Goal: Information Seeking & Learning: Learn about a topic

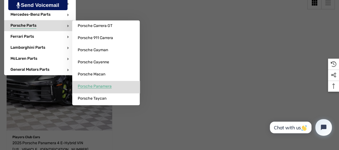
scroll to position [156, 0]
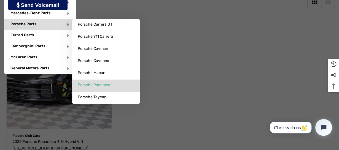
click at [100, 83] on span "Porsche Panamera" at bounding box center [95, 85] width 34 height 5
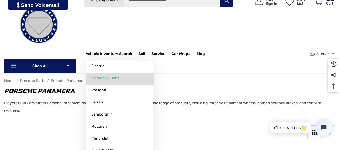
scroll to position [37, 0]
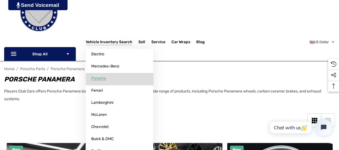
click at [101, 79] on span "Porsche" at bounding box center [98, 78] width 15 height 5
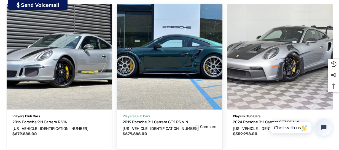
scroll to position [809, 0]
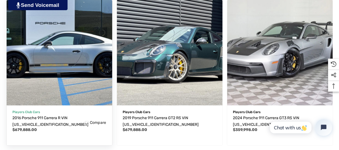
click at [76, 79] on img "2016 Porsche 911 Carrera R VIN WP0AF2A92GS195318,$679,888.00\a" at bounding box center [59, 52] width 116 height 116
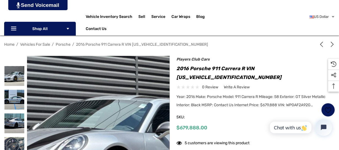
scroll to position [64, 0]
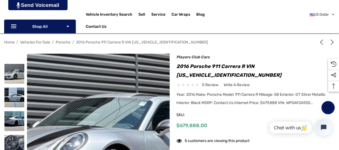
click at [95, 99] on img at bounding box center [103, 147] width 353 height 235
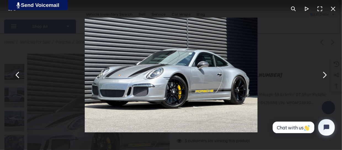
click at [325, 78] on button "You can close this modal content with the ESC key" at bounding box center [323, 75] width 13 height 13
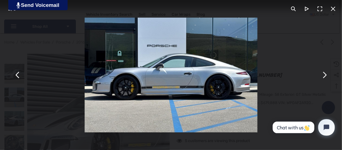
click at [325, 78] on button "You can close this modal content with the ESC key" at bounding box center [323, 75] width 13 height 13
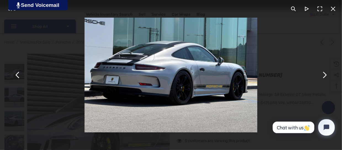
click at [325, 78] on button "You can close this modal content with the ESC key" at bounding box center [323, 75] width 13 height 13
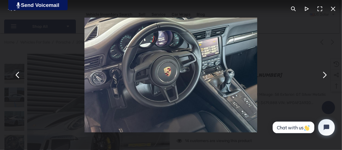
click at [323, 75] on button "You can close this modal content with the ESC key" at bounding box center [323, 75] width 13 height 13
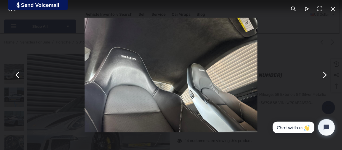
click at [323, 75] on button "You can close this modal content with the ESC key" at bounding box center [323, 75] width 13 height 13
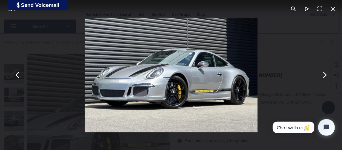
click at [323, 75] on button "You can close this modal content with the ESC key" at bounding box center [323, 75] width 13 height 13
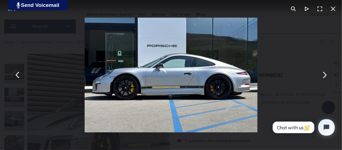
click at [323, 75] on button "You can close this modal content with the ESC key" at bounding box center [323, 75] width 13 height 13
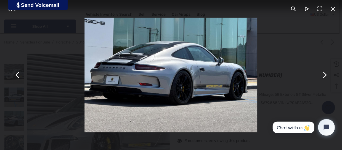
click at [323, 75] on button "You can close this modal content with the ESC key" at bounding box center [323, 75] width 13 height 13
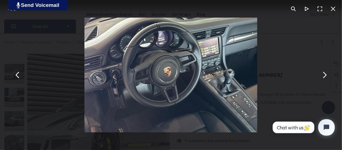
click at [323, 75] on button "You can close this modal content with the ESC key" at bounding box center [323, 75] width 13 height 13
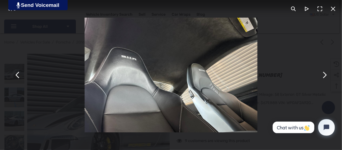
click at [333, 7] on button "You can close this modal content with the ESC key" at bounding box center [332, 8] width 13 height 13
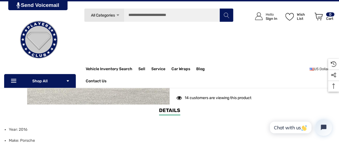
scroll to position [64, 0]
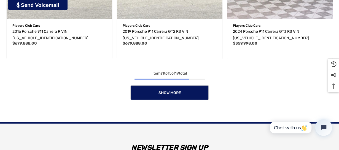
scroll to position [901, 0]
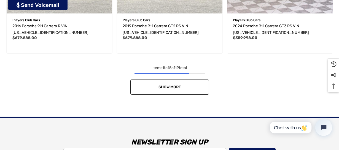
click at [162, 86] on span "Show More" at bounding box center [169, 87] width 23 height 5
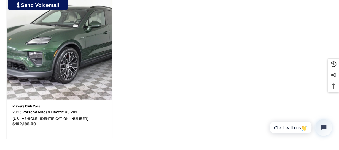
scroll to position [1121, 0]
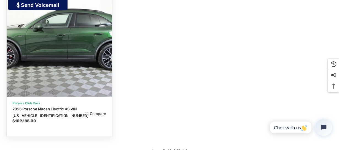
click at [77, 62] on img "2025 Porsche Macan Electric 4S VIN WP1AB2XA6SL150734,$109,185.00\a" at bounding box center [59, 44] width 116 height 116
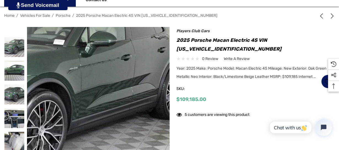
scroll to position [92, 0]
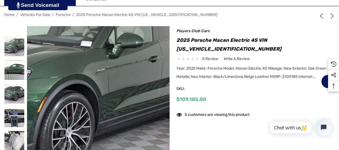
click at [131, 108] on img at bounding box center [49, 90] width 353 height 235
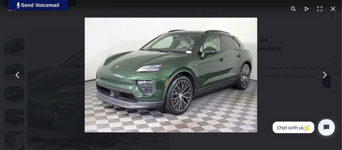
click at [324, 79] on button "You can close this modal content with the ESC key" at bounding box center [323, 75] width 13 height 13
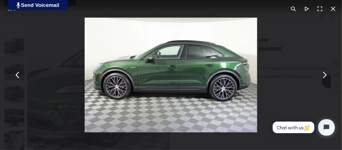
click at [324, 79] on button "You can close this modal content with the ESC key" at bounding box center [323, 75] width 13 height 13
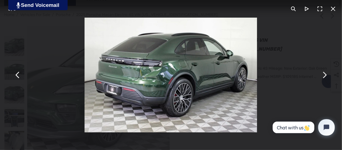
click at [324, 79] on button "You can close this modal content with the ESC key" at bounding box center [323, 75] width 13 height 13
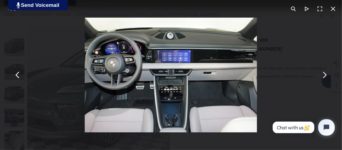
click at [324, 79] on button "You can close this modal content with the ESC key" at bounding box center [323, 75] width 13 height 13
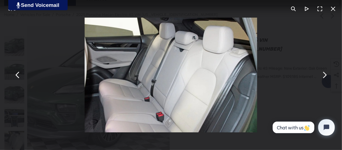
click at [324, 79] on button "You can close this modal content with the ESC key" at bounding box center [323, 75] width 13 height 13
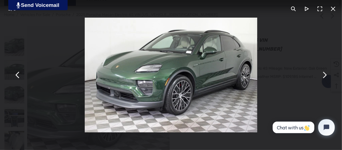
click at [324, 79] on button "You can close this modal content with the ESC key" at bounding box center [323, 75] width 13 height 13
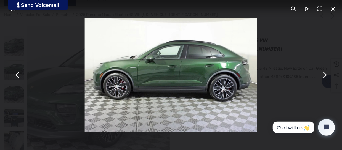
click at [324, 79] on button "You can close this modal content with the ESC key" at bounding box center [323, 75] width 13 height 13
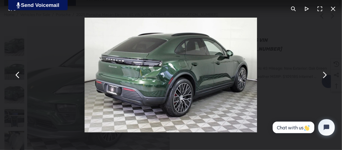
click at [324, 79] on button "You can close this modal content with the ESC key" at bounding box center [323, 75] width 13 height 13
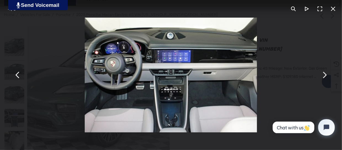
click at [325, 79] on button "You can close this modal content with the ESC key" at bounding box center [323, 75] width 13 height 13
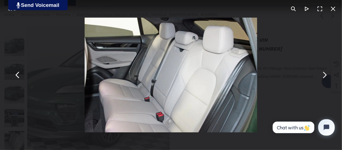
click at [325, 79] on button "You can close this modal content with the ESC key" at bounding box center [323, 75] width 13 height 13
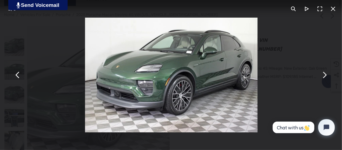
click at [325, 79] on button "You can close this modal content with the ESC key" at bounding box center [323, 75] width 13 height 13
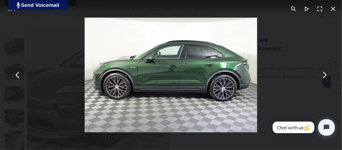
click at [325, 79] on button "You can close this modal content with the ESC key" at bounding box center [323, 75] width 13 height 13
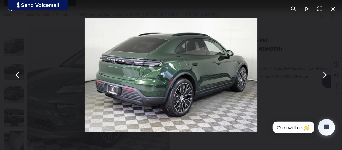
click at [325, 79] on button "You can close this modal content with the ESC key" at bounding box center [323, 75] width 13 height 13
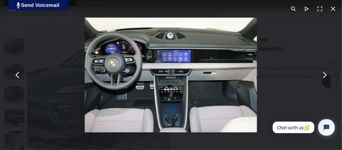
click at [325, 79] on button "You can close this modal content with the ESC key" at bounding box center [323, 75] width 13 height 13
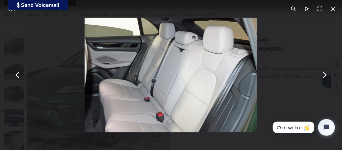
click at [334, 9] on button "You can close this modal content with the ESC key" at bounding box center [332, 8] width 13 height 13
